Goal: Obtain resource: Obtain resource

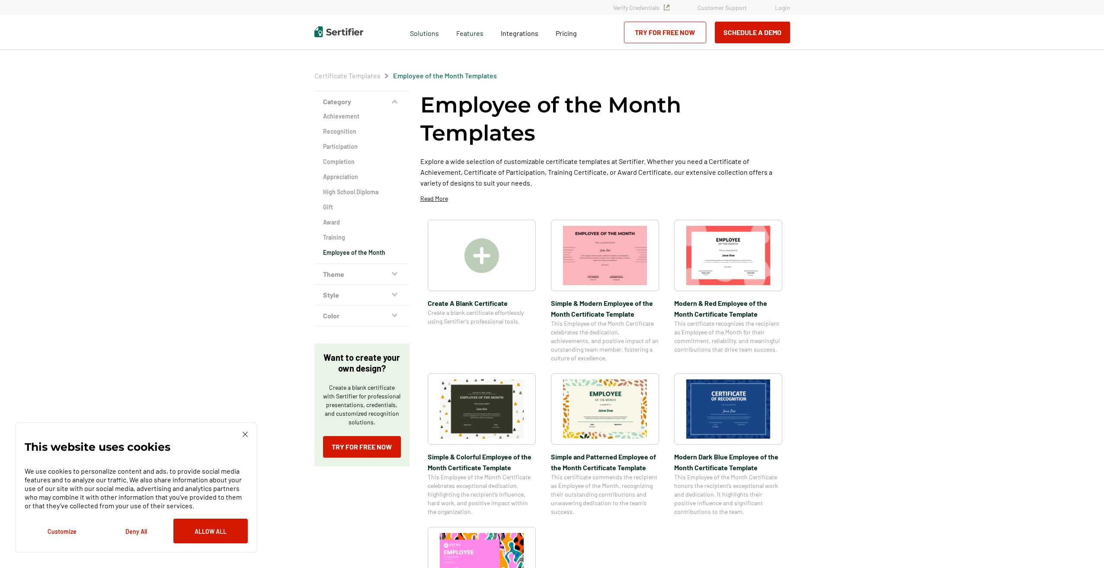
click at [585, 401] on img at bounding box center [605, 408] width 84 height 59
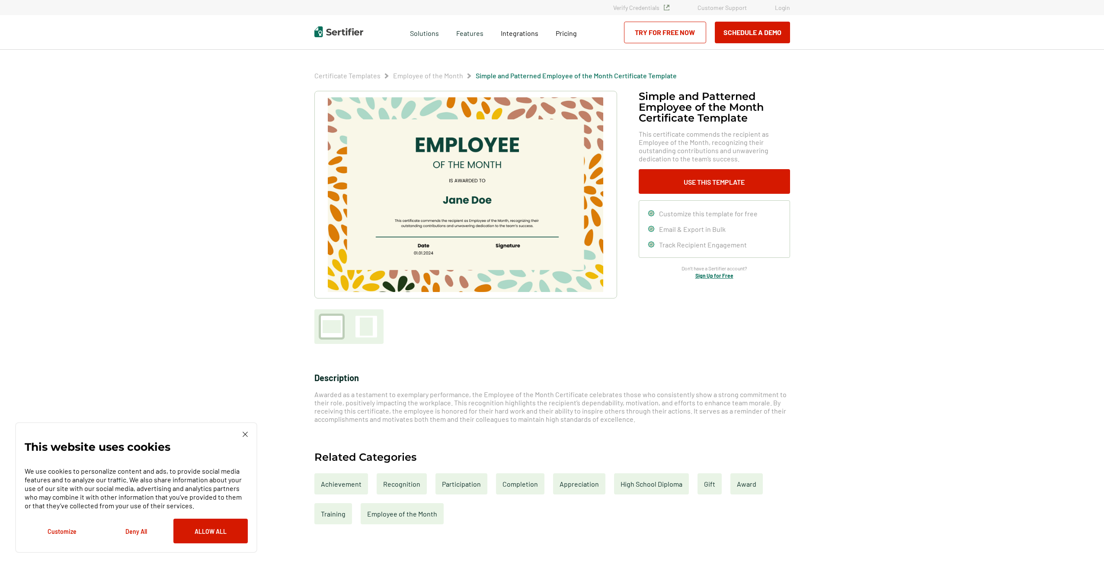
click at [463, 202] on img at bounding box center [465, 194] width 275 height 195
click at [676, 191] on button "Use This Template" at bounding box center [714, 181] width 151 height 25
